Goal: Task Accomplishment & Management: Use online tool/utility

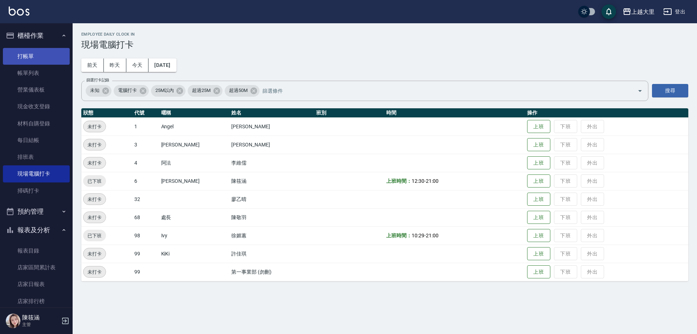
click at [37, 48] on link "打帳單" at bounding box center [36, 56] width 67 height 17
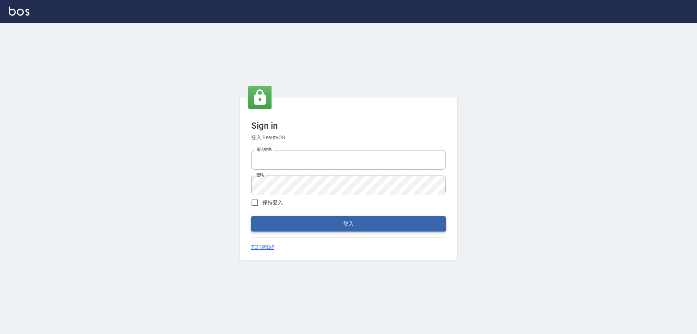
type input "0927586163"
click at [333, 221] on button "登入" at bounding box center [348, 223] width 195 height 15
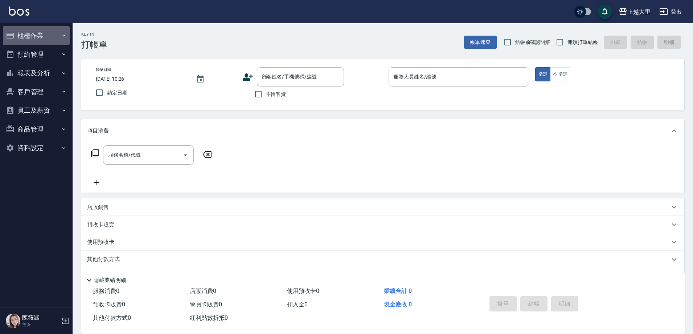
click at [49, 35] on button "櫃檯作業" at bounding box center [36, 35] width 67 height 19
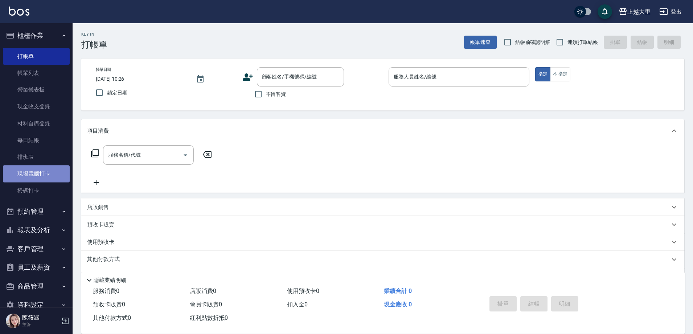
click at [59, 173] on link "現場電腦打卡" at bounding box center [36, 173] width 67 height 17
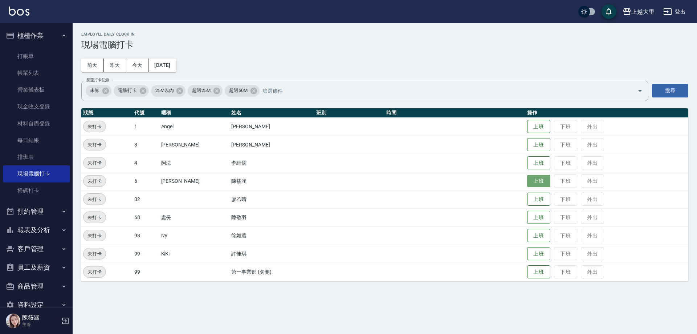
click at [545, 181] on button "上班" at bounding box center [538, 181] width 23 height 13
click at [539, 239] on button "上班" at bounding box center [538, 235] width 23 height 13
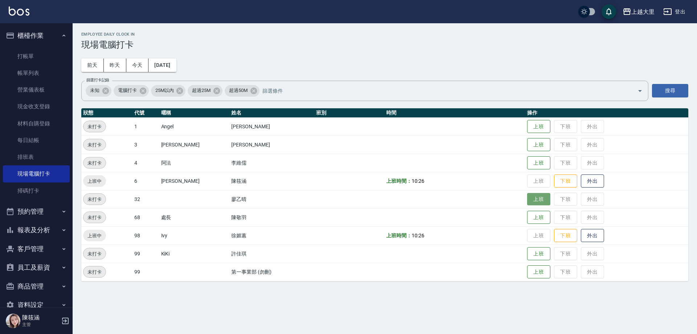
click at [542, 197] on button "上班" at bounding box center [538, 199] width 23 height 13
